Goal: Navigation & Orientation: Find specific page/section

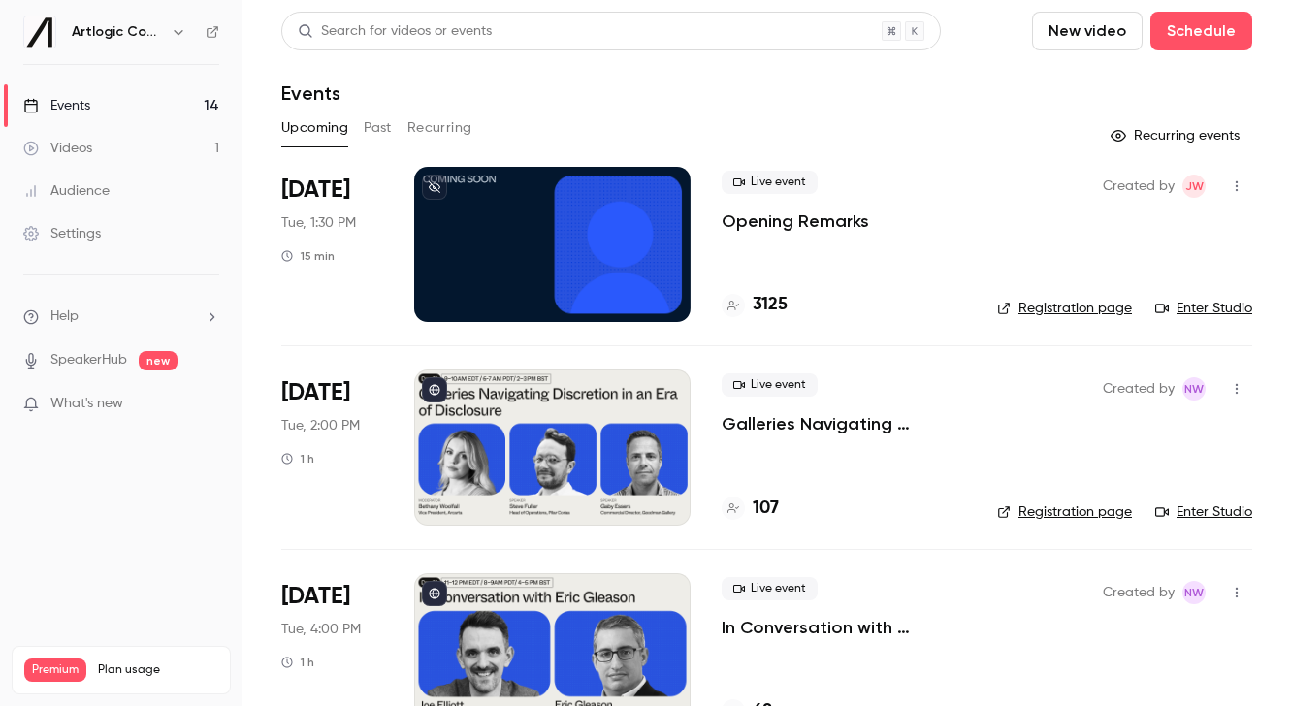
click at [136, 108] on link "Events 14" at bounding box center [121, 105] width 242 height 43
click at [99, 161] on link "Videos 1" at bounding box center [121, 148] width 242 height 43
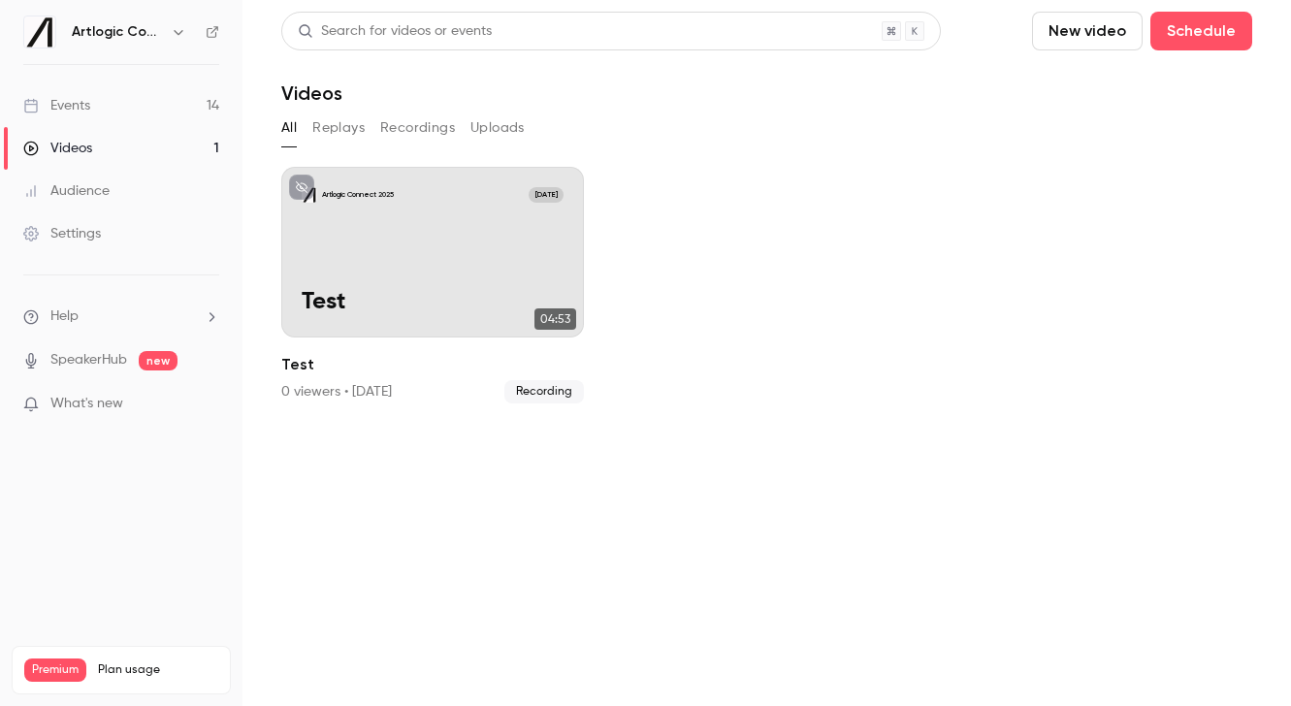
click at [82, 193] on div "Audience" at bounding box center [66, 190] width 86 height 19
